Goal: Task Accomplishment & Management: Manage account settings

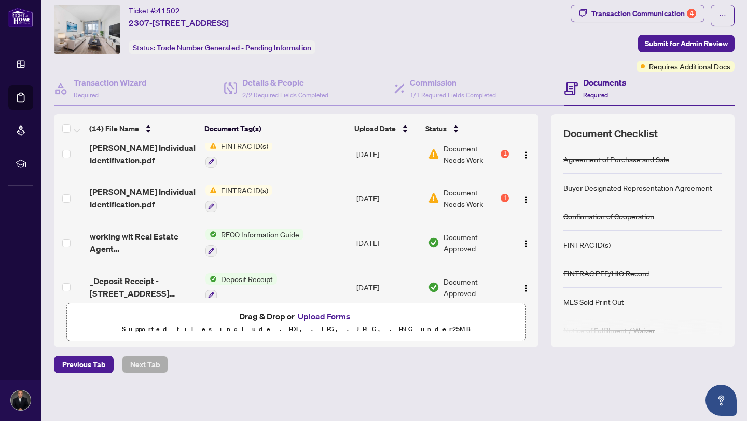
scroll to position [461, 0]
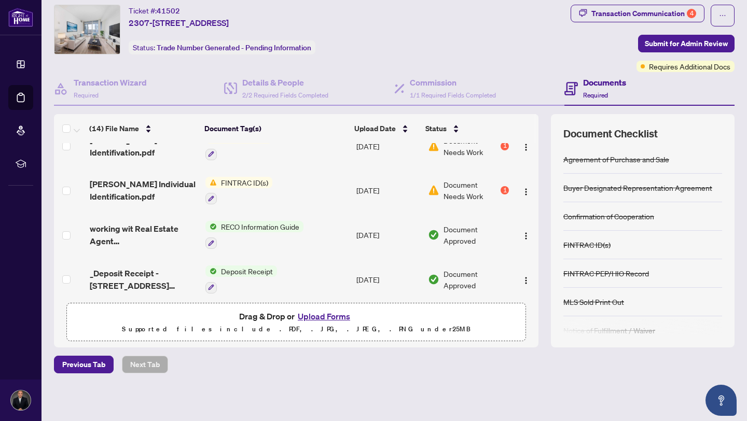
click at [324, 312] on button "Upload Forms" at bounding box center [324, 316] width 59 height 13
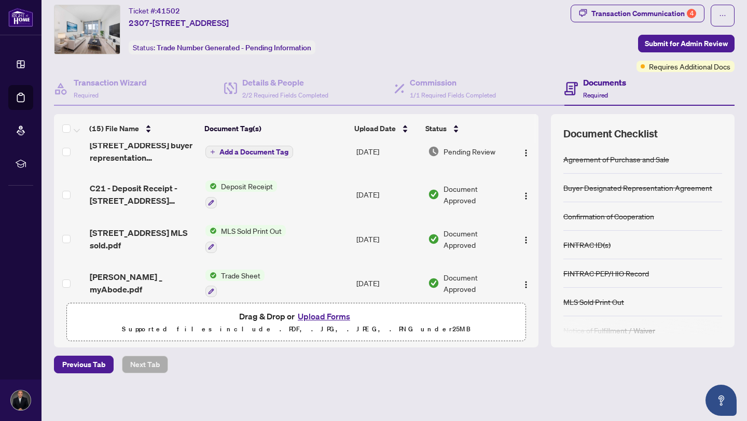
scroll to position [0, 0]
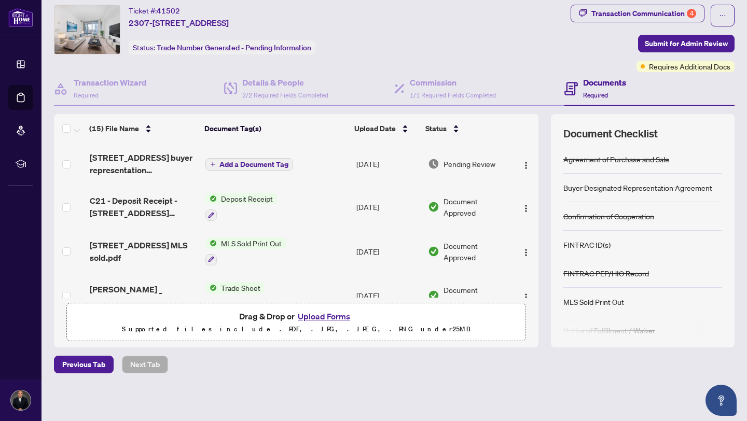
click at [374, 161] on td "[DATE]" at bounding box center [388, 164] width 72 height 42
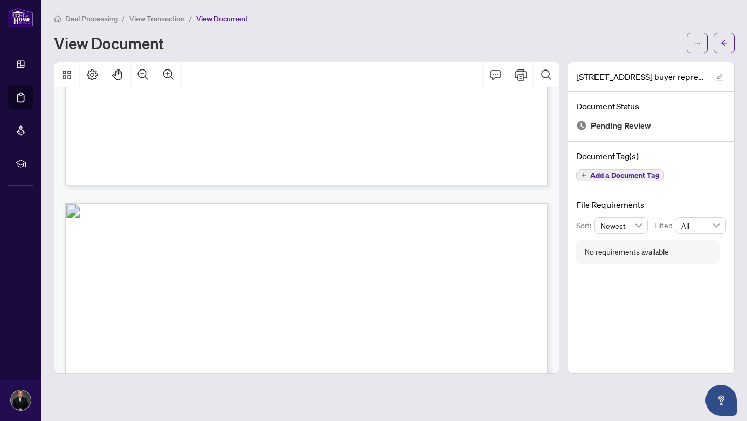
scroll to position [460, 0]
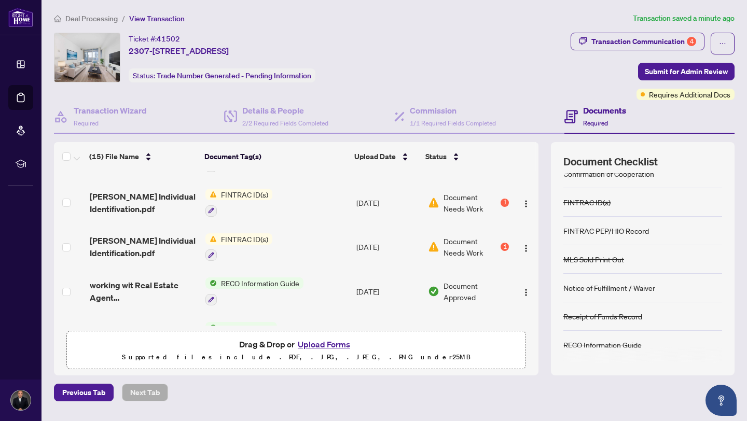
scroll to position [476, 0]
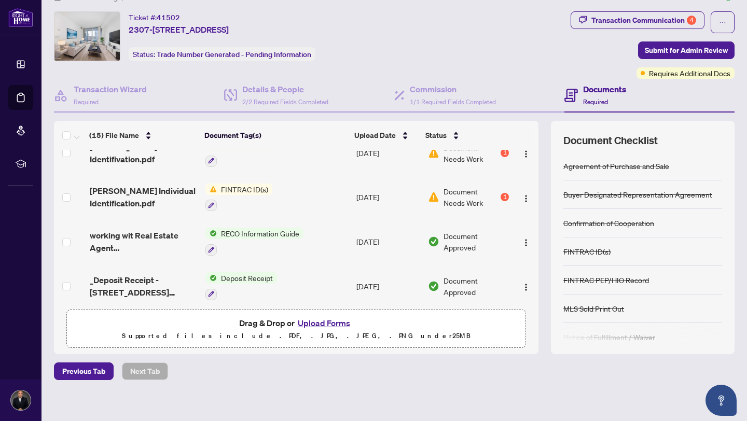
scroll to position [28, 0]
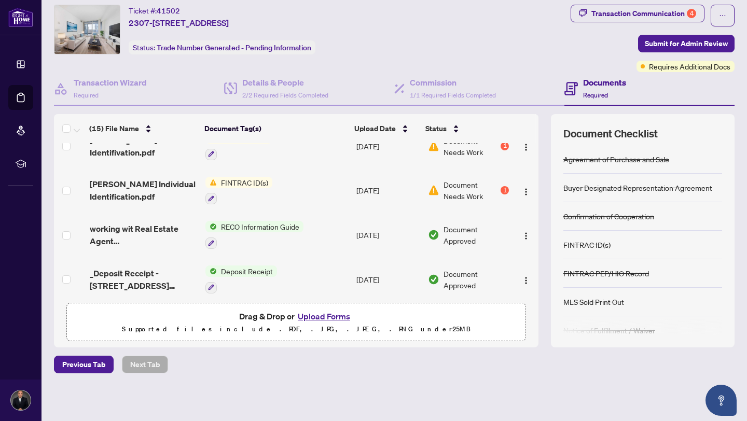
click at [317, 317] on button "Upload Forms" at bounding box center [324, 316] width 59 height 13
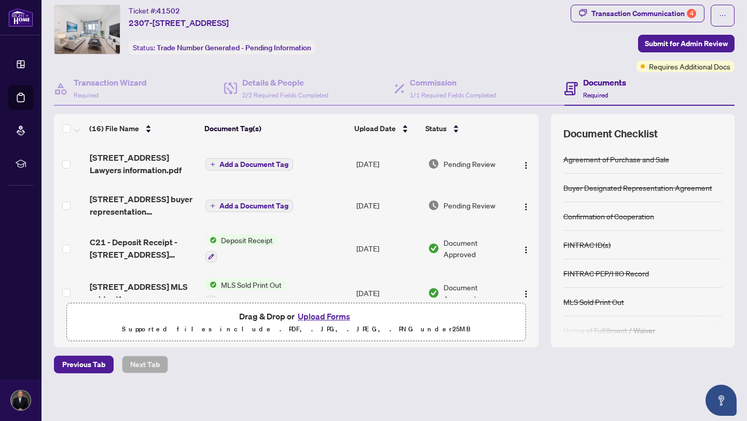
scroll to position [0, 0]
